Goal: Task Accomplishment & Management: Manage account settings

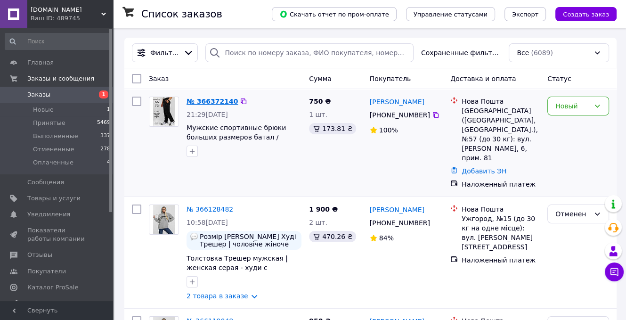
click at [217, 99] on link "№ 366372140" at bounding box center [211, 101] width 51 height 8
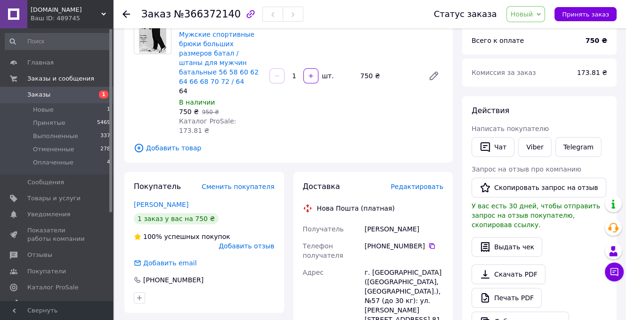
scroll to position [94, 0]
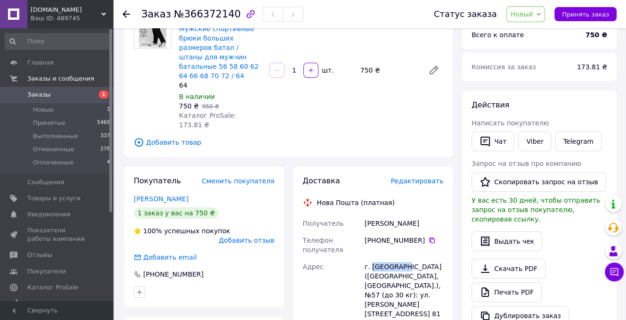
drag, startPoint x: 403, startPoint y: 249, endPoint x: 369, endPoint y: 250, distance: 33.4
click at [369, 258] on div "г. [GEOGRAPHIC_DATA] ([GEOGRAPHIC_DATA], [GEOGRAPHIC_DATA].), №57 (до 30 кг): у…" at bounding box center [403, 290] width 82 height 64
copy div "[GEOGRAPHIC_DATA]"
drag, startPoint x: 417, startPoint y: 207, endPoint x: 365, endPoint y: 206, distance: 51.3
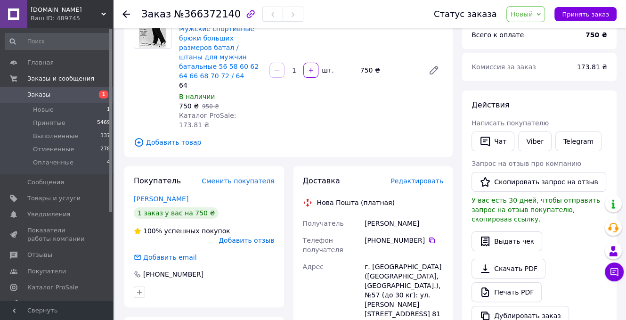
click at [365, 215] on div "[PERSON_NAME]" at bounding box center [403, 223] width 82 height 17
copy div "[PERSON_NAME]"
click at [428, 236] on icon at bounding box center [432, 240] width 8 height 8
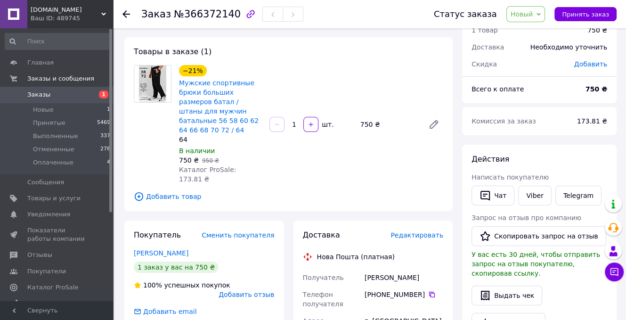
scroll to position [0, 0]
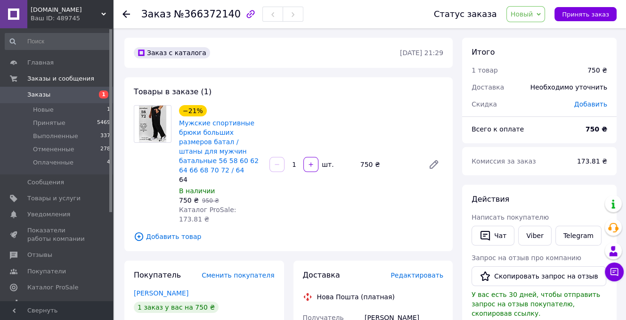
click at [540, 16] on span "Новый" at bounding box center [525, 14] width 39 height 16
click at [528, 33] on li "Принят" at bounding box center [531, 33] width 50 height 14
